Goal: Information Seeking & Learning: Learn about a topic

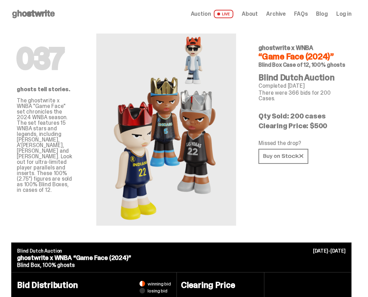
click at [289, 45] on span "ghostwrite x WNBA" at bounding box center [286, 48] width 55 height 8
copy span "ghostwrite"
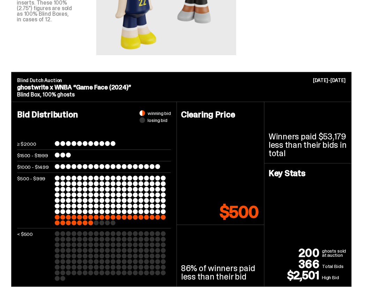
scroll to position [175, 0]
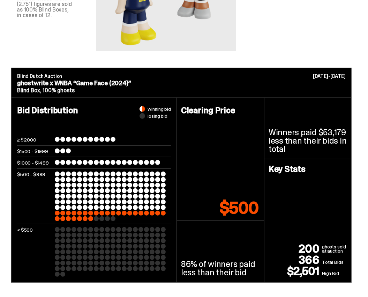
click at [218, 247] on div "86% of winners paid less than their bid" at bounding box center [220, 251] width 87 height 61
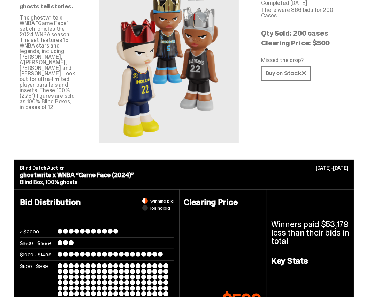
scroll to position [0, 0]
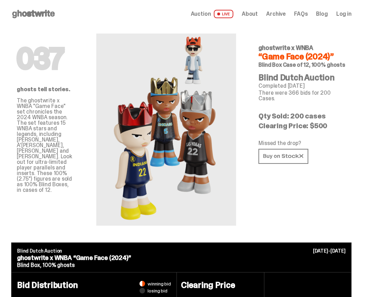
click at [276, 13] on span "Archive" at bounding box center [276, 14] width 20 height 6
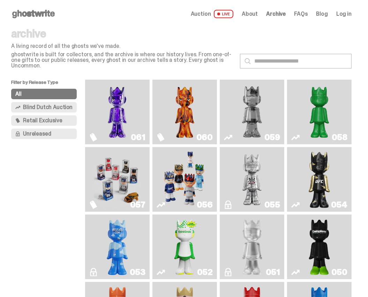
click at [266, 14] on div "Auction LIVE About Archive FAQs Blog Log in" at bounding box center [271, 14] width 161 height 8
click at [258, 14] on span "About" at bounding box center [250, 14] width 16 height 6
